Goal: Navigation & Orientation: Find specific page/section

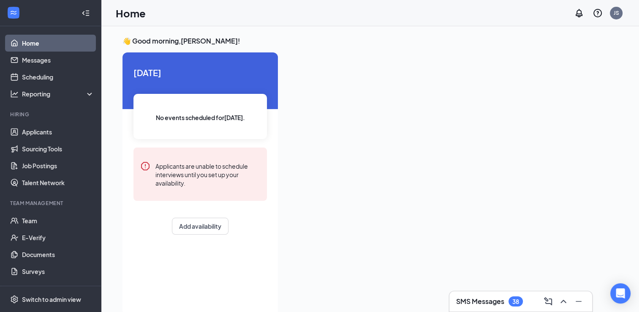
click at [385, 181] on div at bounding box center [450, 180] width 333 height 257
click at [35, 135] on link "Applicants" at bounding box center [58, 131] width 72 height 17
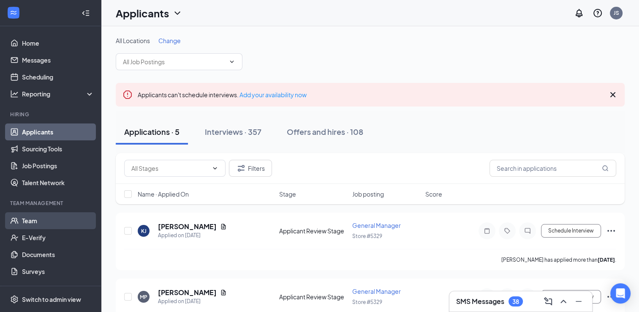
click at [69, 214] on link "Team" at bounding box center [58, 220] width 72 height 17
click at [57, 132] on link "Applicants" at bounding box center [58, 131] width 72 height 17
click at [150, 64] on input "text" at bounding box center [174, 61] width 102 height 9
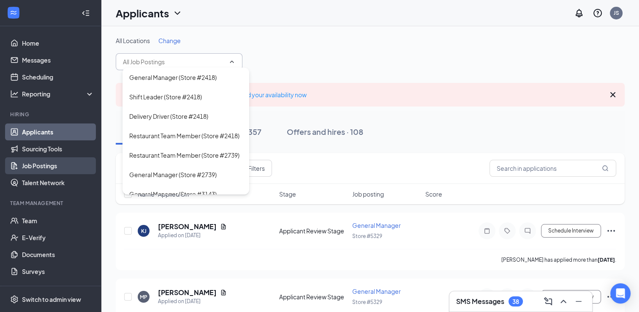
click at [62, 164] on link "Job Postings" at bounding box center [58, 165] width 72 height 17
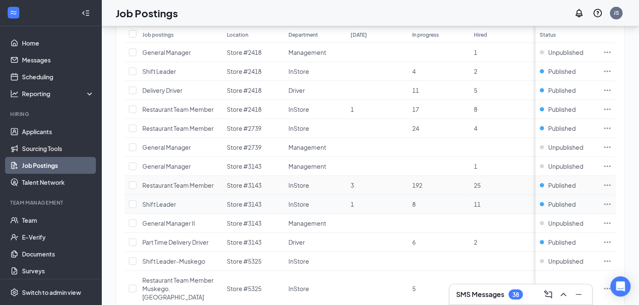
scroll to position [127, 0]
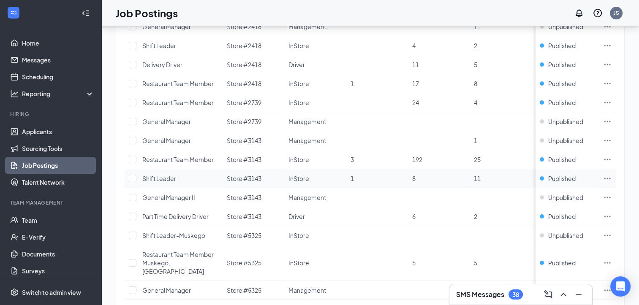
click at [165, 177] on span "Shift Leader" at bounding box center [159, 179] width 34 height 8
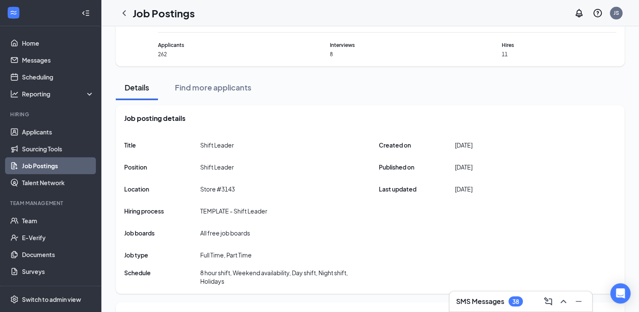
scroll to position [9, 0]
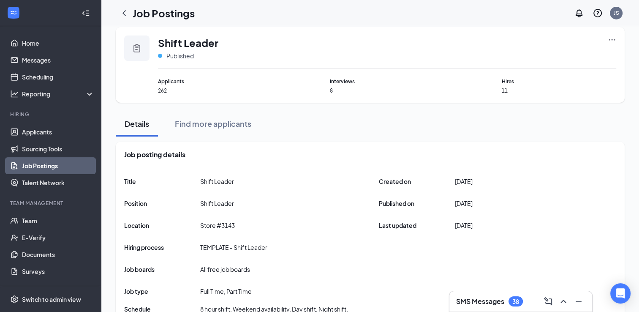
click at [608, 38] on icon "Ellipses" at bounding box center [611, 39] width 8 height 8
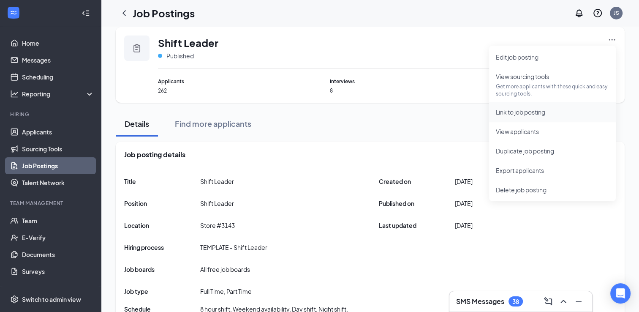
click at [525, 111] on span "Link to job posting" at bounding box center [520, 112] width 49 height 8
